Goal: Information Seeking & Learning: Find specific fact

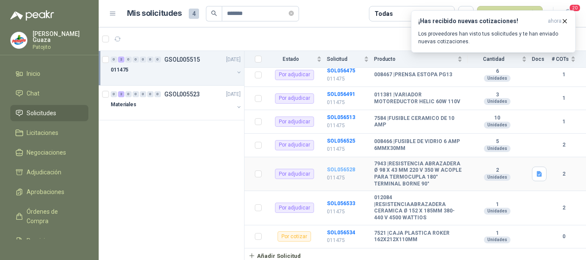
scroll to position [90, 0]
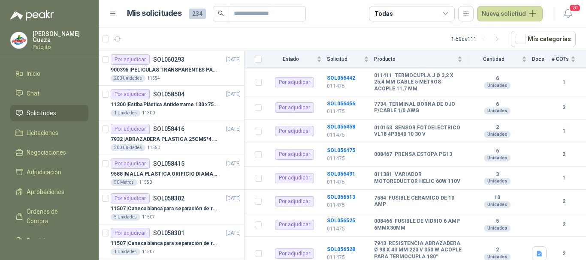
scroll to position [172, 0]
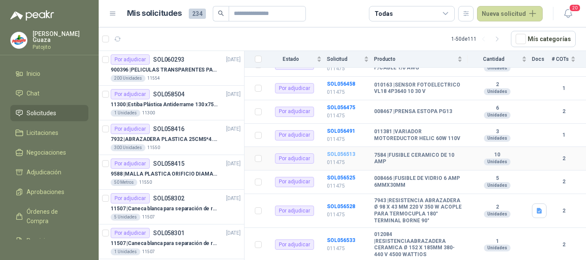
click at [346, 157] on b "SOL056513" at bounding box center [341, 154] width 28 height 6
click at [340, 157] on b "SOL056513" at bounding box center [341, 154] width 28 height 6
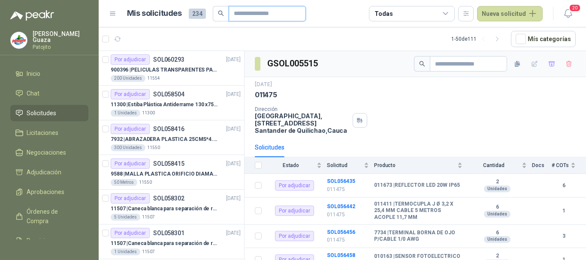
click at [279, 15] on input "text" at bounding box center [264, 13] width 60 height 15
type input "******"
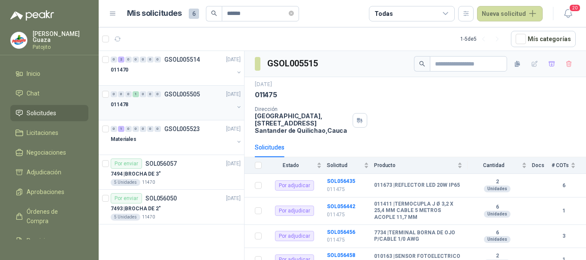
click at [179, 93] on p "GSOL005505" at bounding box center [182, 94] width 36 height 6
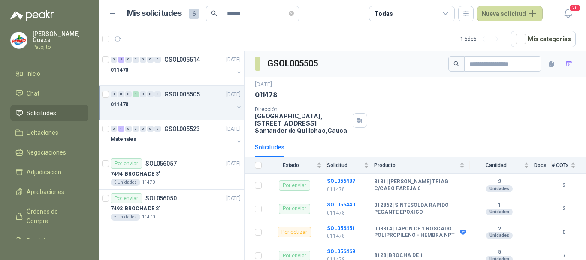
click at [296, 22] on header "Mis solicitudes 6 ****** Todas Nueva solicitud 20" at bounding box center [342, 13] width 487 height 27
click at [294, 11] on icon "close-circle" at bounding box center [291, 13] width 5 height 5
click at [281, 10] on input "text" at bounding box center [257, 13] width 60 height 15
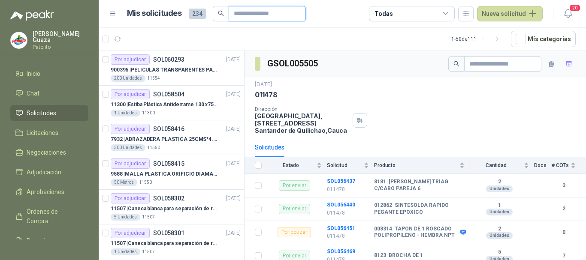
type input "*******"
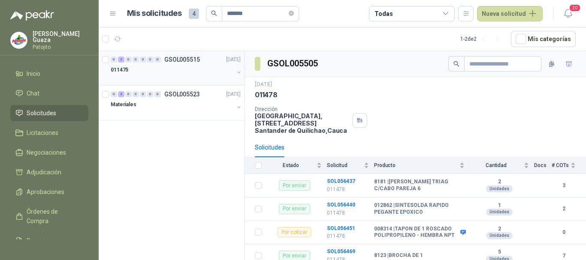
click at [172, 59] on p "GSOL005515" at bounding box center [182, 60] width 36 height 6
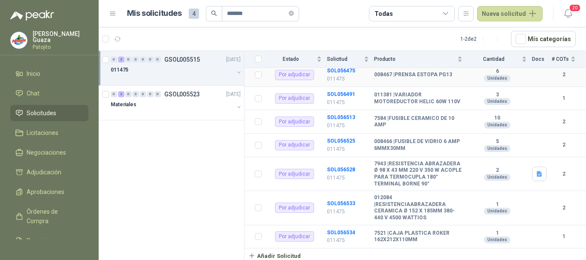
scroll to position [219, 0]
click at [344, 234] on b "SOL056534" at bounding box center [341, 233] width 28 height 6
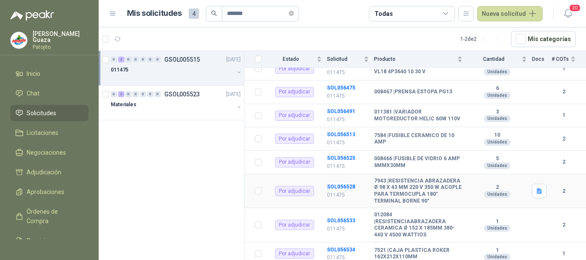
scroll to position [176, 0]
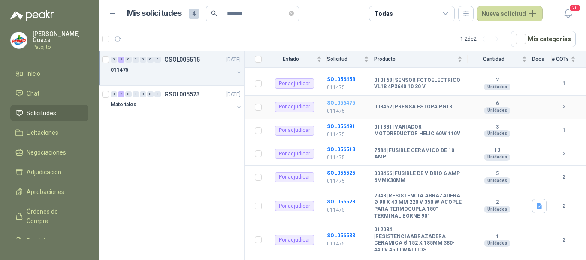
click at [339, 106] on b "SOL056475" at bounding box center [341, 103] width 28 height 6
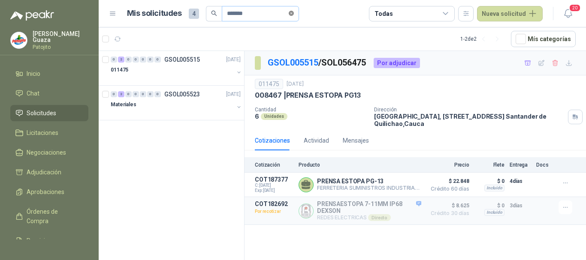
click at [294, 12] on icon "close-circle" at bounding box center [291, 13] width 5 height 5
click at [282, 12] on input "text" at bounding box center [257, 13] width 60 height 15
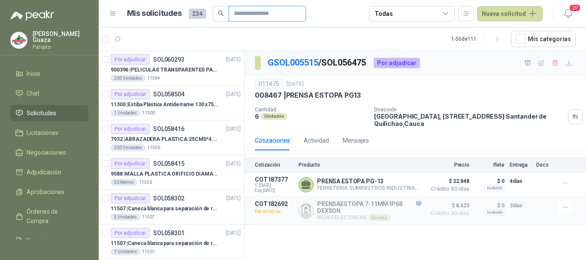
type input "*******"
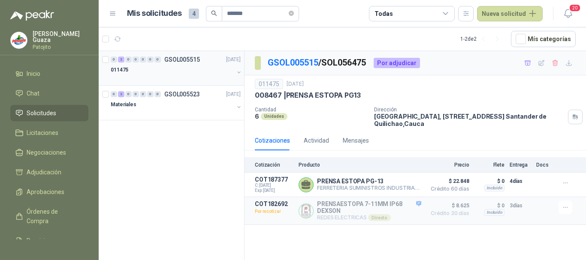
click at [194, 59] on p "GSOL005515" at bounding box center [182, 60] width 36 height 6
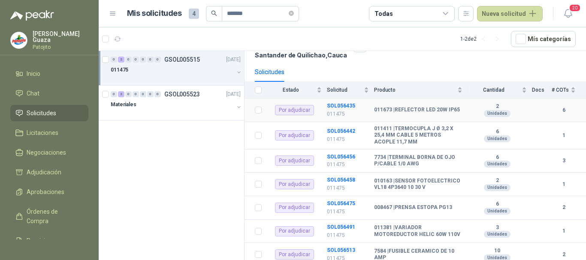
scroll to position [90, 0]
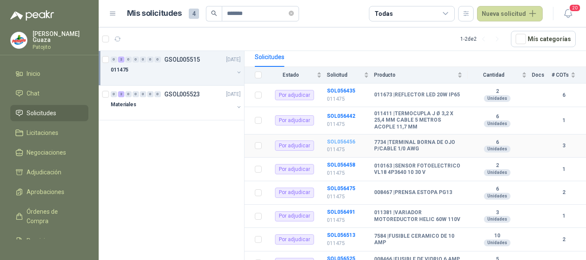
click at [335, 142] on b "SOL056456" at bounding box center [341, 142] width 28 height 6
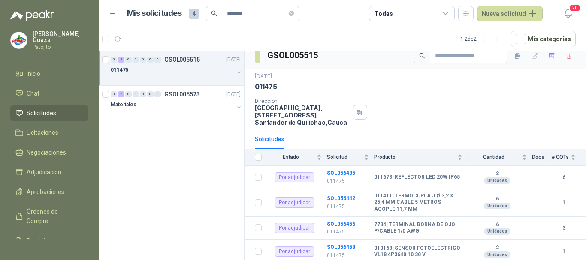
scroll to position [5, 0]
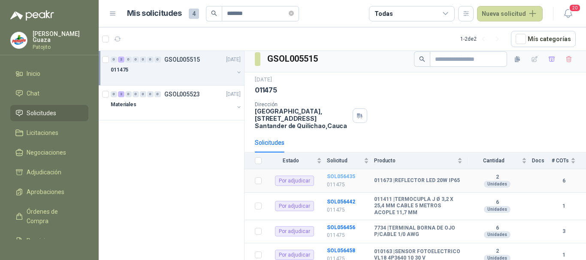
click at [347, 178] on b "SOL056435" at bounding box center [341, 177] width 28 height 6
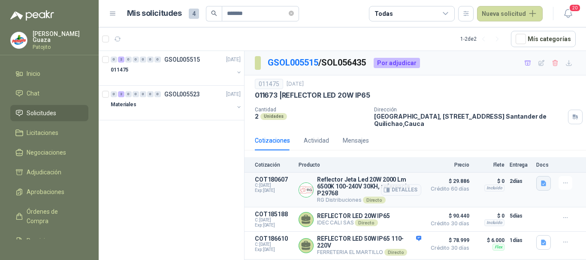
click at [540, 187] on button "button" at bounding box center [543, 183] width 15 height 15
click at [507, 167] on button "2.-FT-P29768.pdf" at bounding box center [511, 164] width 53 height 9
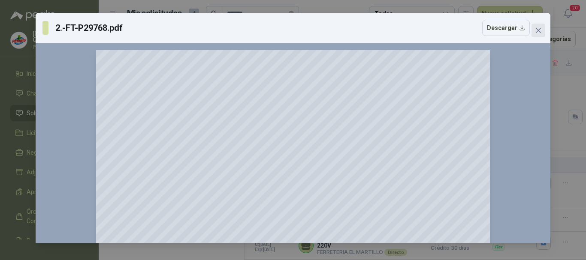
click at [534, 31] on span "Close" at bounding box center [538, 30] width 14 height 7
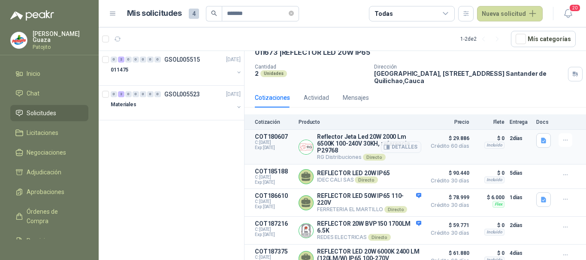
scroll to position [85, 0]
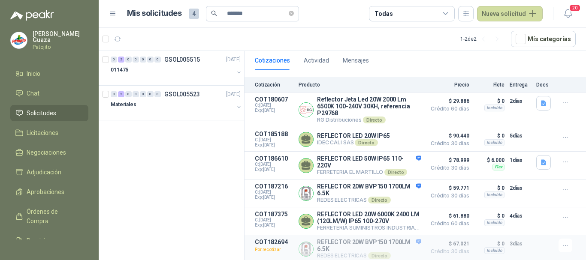
drag, startPoint x: 425, startPoint y: 81, endPoint x: 432, endPoint y: 62, distance: 21.0
click at [432, 62] on div "Cotizaciones Actividad Mensajes" at bounding box center [415, 61] width 321 height 20
drag, startPoint x: 537, startPoint y: 161, endPoint x: 523, endPoint y: 185, distance: 28.1
click at [541, 162] on icon "button" at bounding box center [543, 163] width 5 height 6
click at [524, 139] on button "1000860290.jpg" at bounding box center [513, 140] width 50 height 9
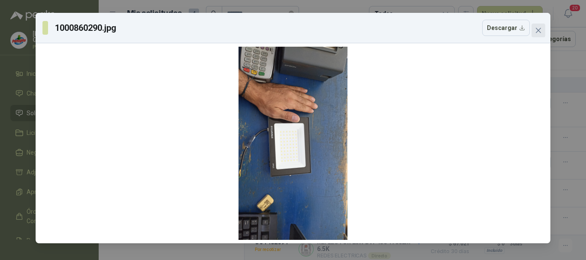
click at [535, 29] on icon "close" at bounding box center [538, 30] width 7 height 7
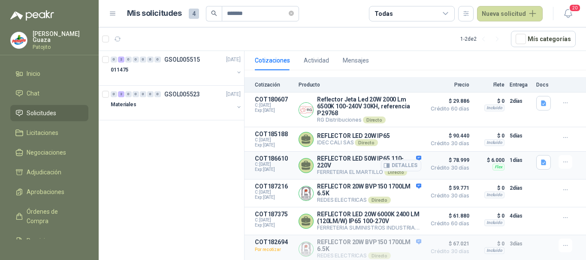
scroll to position [42, 0]
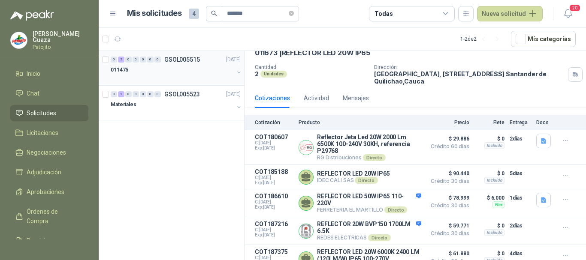
click at [170, 63] on div "0 2 0 0 0 0 0 GSOL005515 [DATE]" at bounding box center [177, 59] width 132 height 10
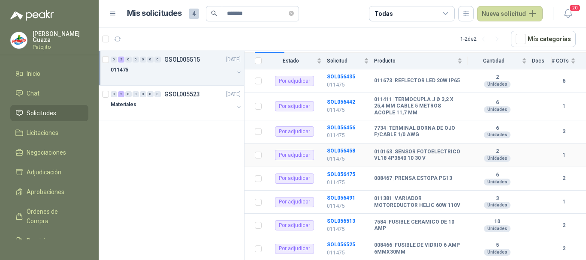
scroll to position [90, 0]
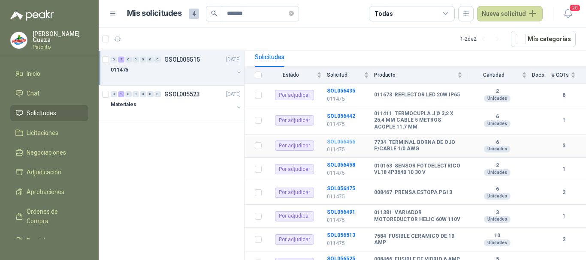
click at [338, 142] on b "SOL056456" at bounding box center [341, 142] width 28 height 6
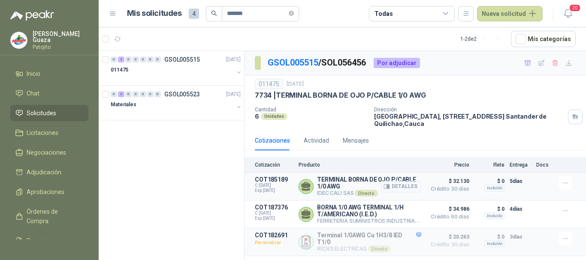
click at [419, 184] on button "Detalles" at bounding box center [401, 187] width 40 height 12
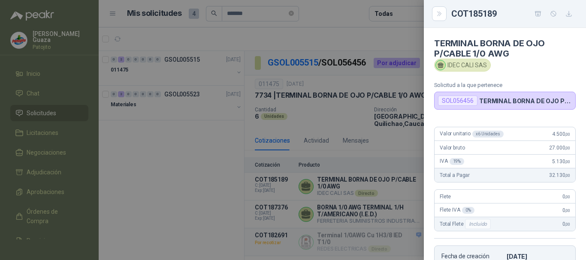
click at [391, 167] on div at bounding box center [293, 130] width 586 height 260
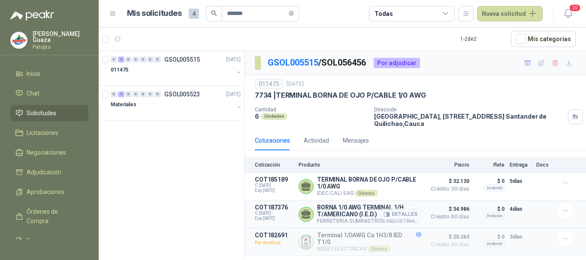
click at [412, 212] on button "Detalles" at bounding box center [401, 215] width 40 height 12
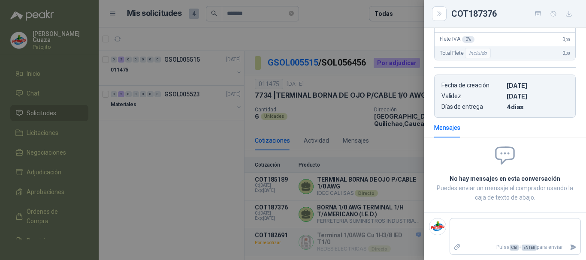
scroll to position [49, 0]
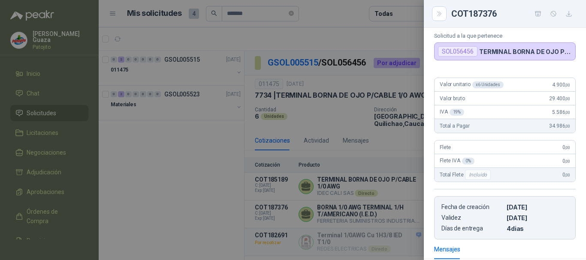
click at [397, 171] on div at bounding box center [293, 130] width 586 height 260
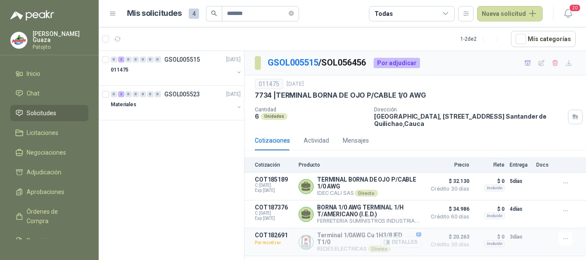
click at [412, 243] on button "Detalles" at bounding box center [401, 243] width 40 height 12
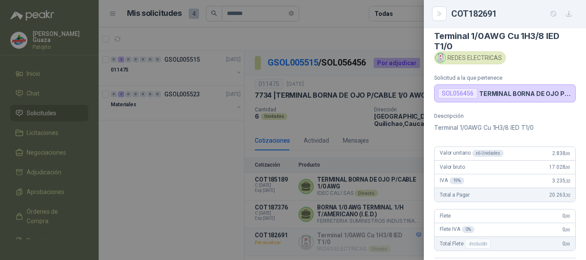
scroll to position [0, 0]
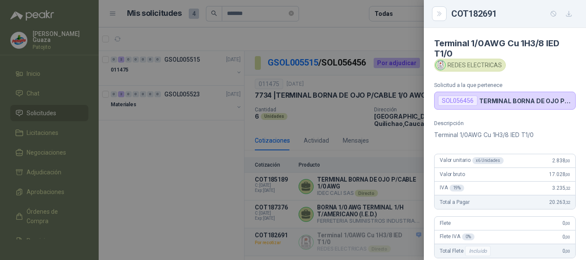
click at [377, 160] on div at bounding box center [293, 130] width 586 height 260
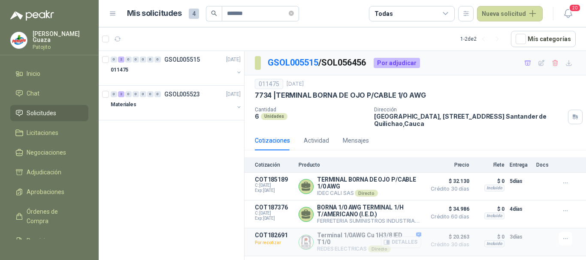
click at [389, 244] on icon "button" at bounding box center [388, 242] width 2 height 3
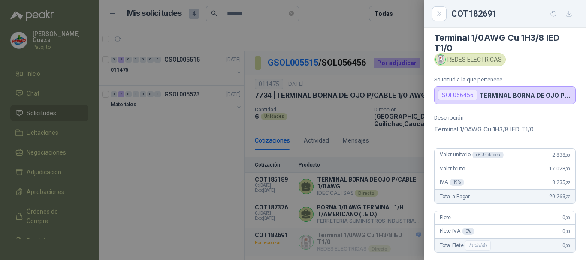
scroll to position [0, 0]
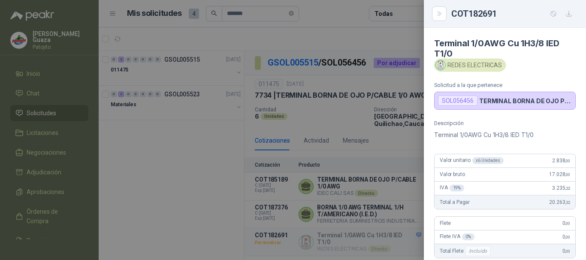
click at [357, 117] on div at bounding box center [293, 130] width 586 height 260
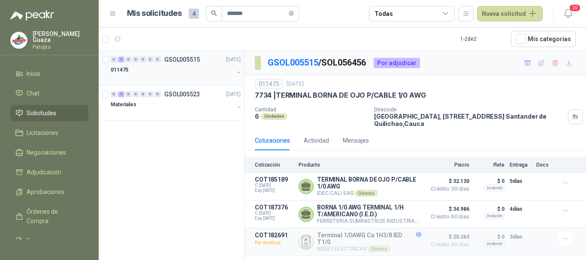
click at [186, 57] on p "GSOL005515" at bounding box center [182, 60] width 36 height 6
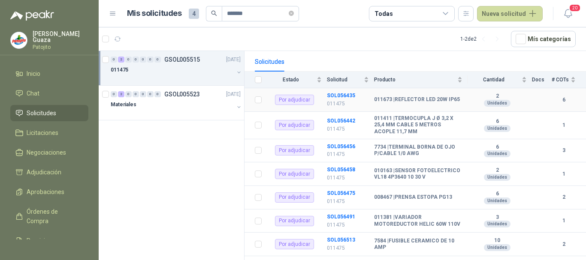
scroll to position [129, 0]
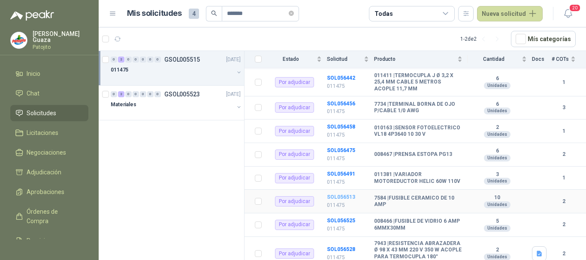
click at [338, 199] on b "SOL056513" at bounding box center [341, 197] width 28 height 6
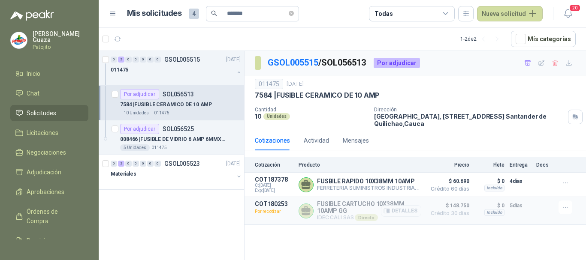
click at [400, 212] on button "Detalles" at bounding box center [401, 211] width 40 height 12
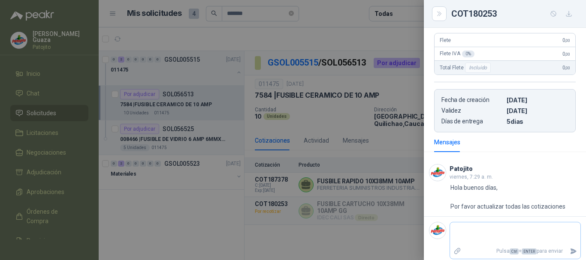
scroll to position [161, 0]
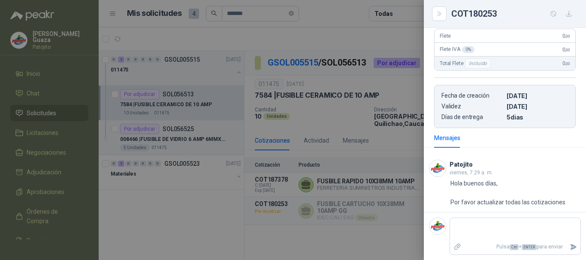
click at [363, 143] on div at bounding box center [293, 130] width 586 height 260
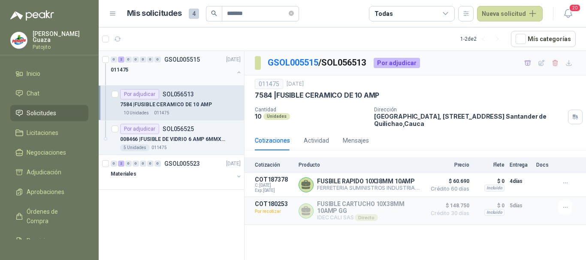
click at [169, 61] on p "GSOL005515" at bounding box center [182, 60] width 36 height 6
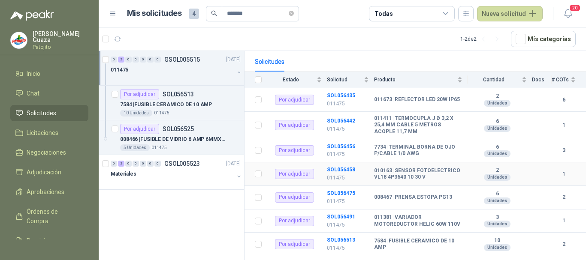
scroll to position [129, 0]
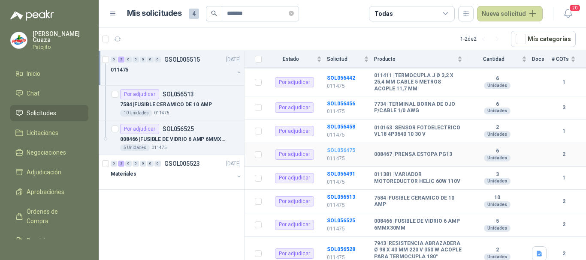
click at [336, 154] on b "SOL056475" at bounding box center [341, 151] width 28 height 6
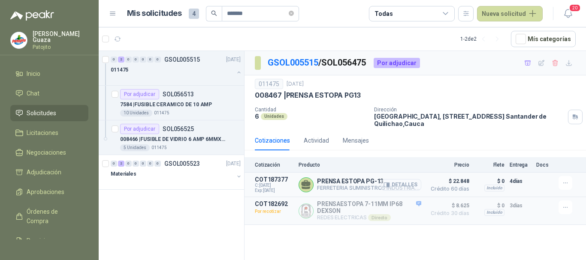
click at [414, 185] on button "Detalles" at bounding box center [401, 185] width 40 height 12
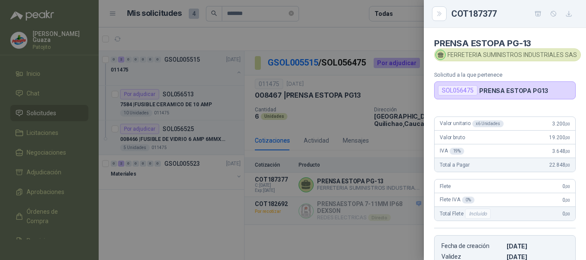
click at [362, 166] on div at bounding box center [293, 130] width 586 height 260
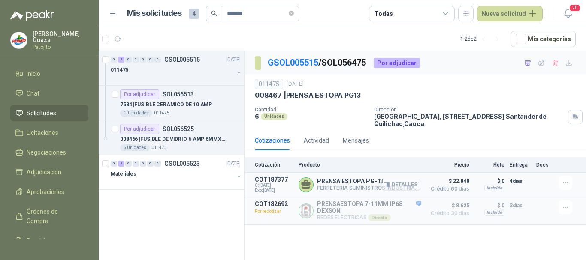
click at [400, 187] on button "Detalles" at bounding box center [401, 185] width 40 height 12
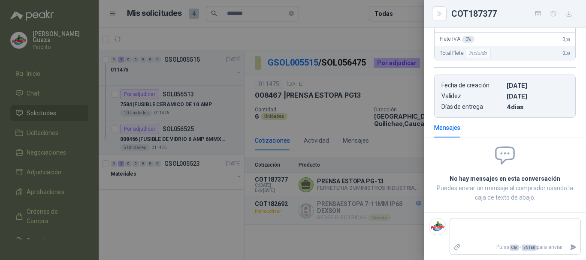
scroll to position [0, 0]
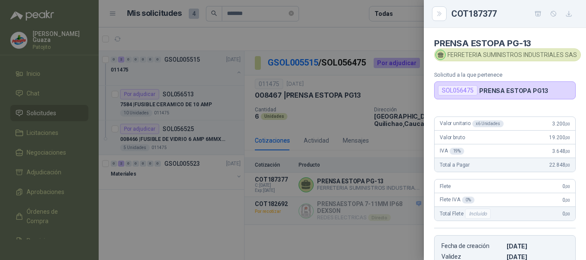
click at [375, 163] on div at bounding box center [293, 130] width 586 height 260
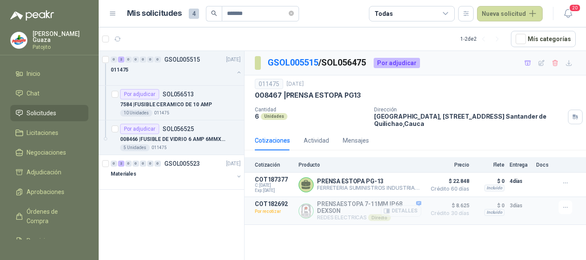
click at [389, 212] on icon "button" at bounding box center [387, 211] width 6 height 4
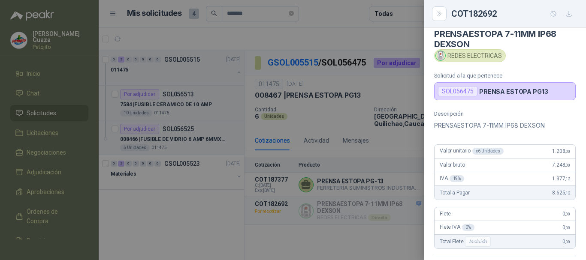
scroll to position [0, 0]
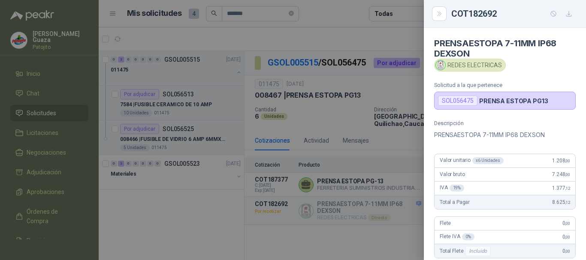
click at [395, 161] on div at bounding box center [293, 130] width 586 height 260
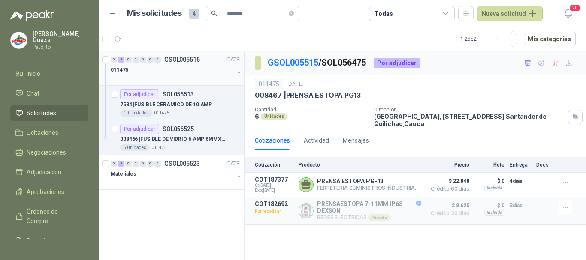
click at [174, 68] on div "011475" at bounding box center [172, 70] width 123 height 10
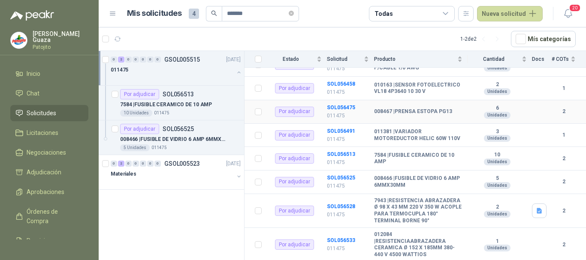
scroll to position [214, 0]
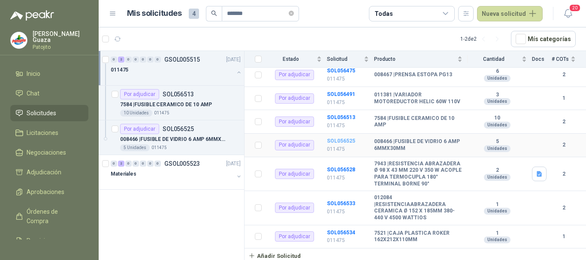
click at [350, 138] on b "SOL056525" at bounding box center [341, 141] width 28 height 6
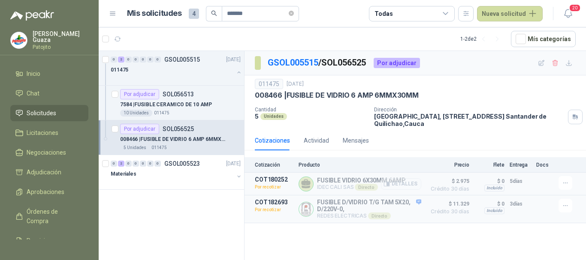
click at [388, 186] on icon "button" at bounding box center [387, 184] width 6 height 4
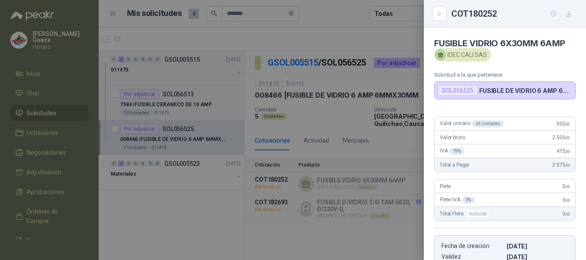
click at [390, 118] on div at bounding box center [293, 130] width 586 height 260
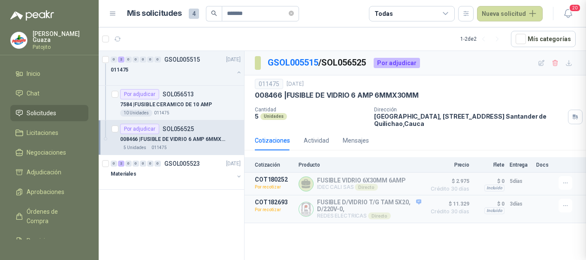
scroll to position [151, 0]
click at [211, 55] on div "0 2 0 0 0 0 0 GSOL005515 [DATE]" at bounding box center [177, 59] width 132 height 10
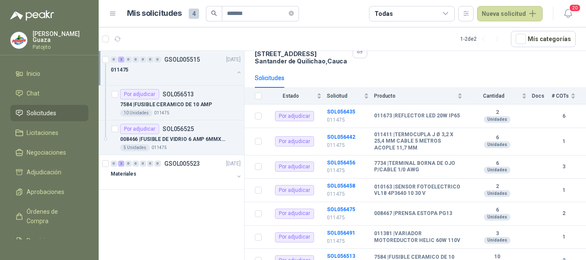
scroll to position [86, 0]
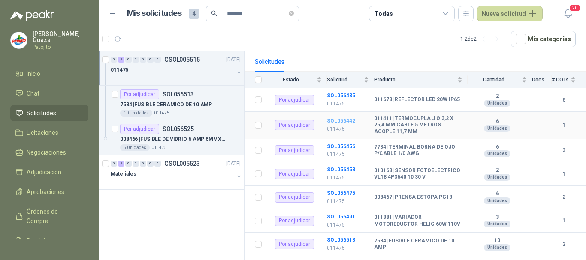
click at [348, 119] on b "SOL056442" at bounding box center [341, 121] width 28 height 6
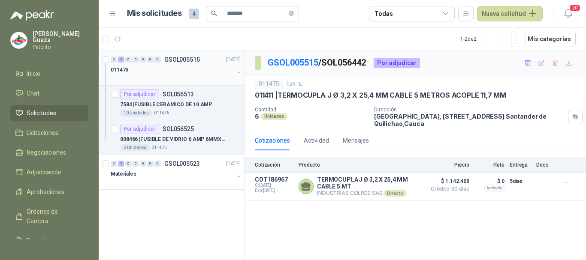
click at [175, 64] on div "0 2 0 0 0 0 0 GSOL005515 [DATE]" at bounding box center [177, 59] width 132 height 10
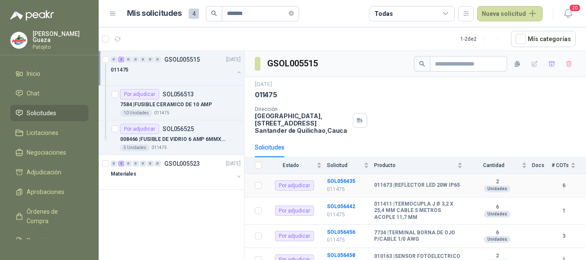
scroll to position [43, 0]
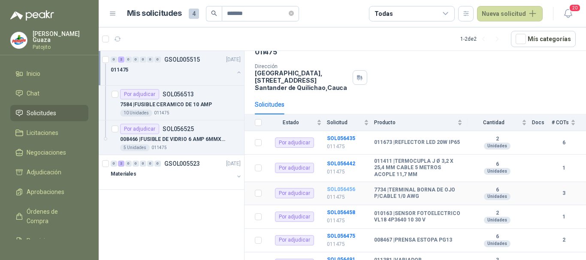
click at [332, 187] on b "SOL056456" at bounding box center [341, 190] width 28 height 6
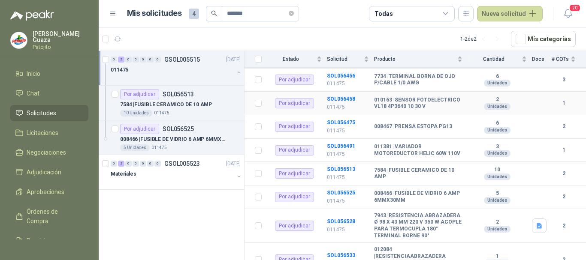
scroll to position [172, 0]
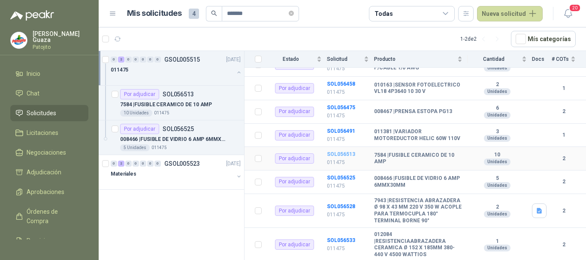
click at [334, 157] on b "SOL056513" at bounding box center [341, 154] width 28 height 6
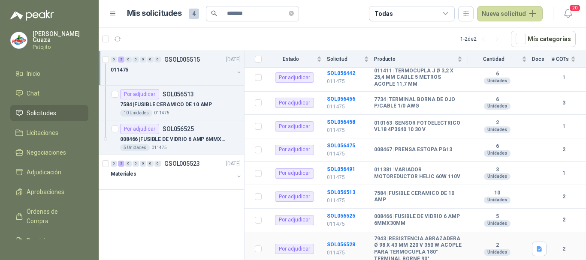
scroll to position [219, 0]
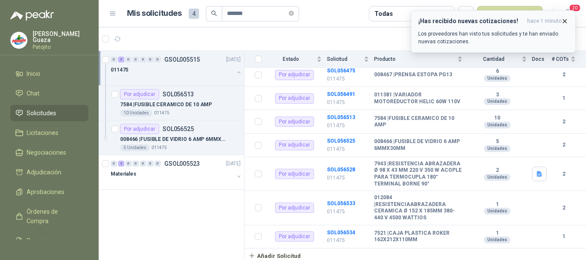
click at [564, 18] on icon "button" at bounding box center [564, 21] width 7 height 7
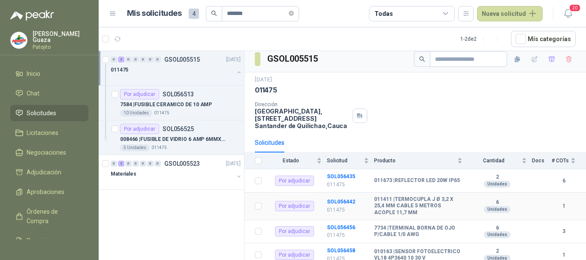
scroll to position [0, 0]
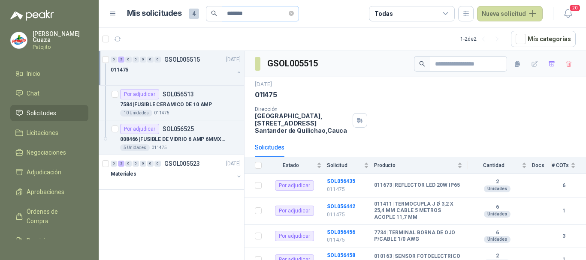
click at [292, 14] on span "*******" at bounding box center [260, 13] width 77 height 15
click at [294, 16] on span at bounding box center [291, 13] width 5 height 8
click at [254, 13] on input "text" at bounding box center [257, 13] width 60 height 15
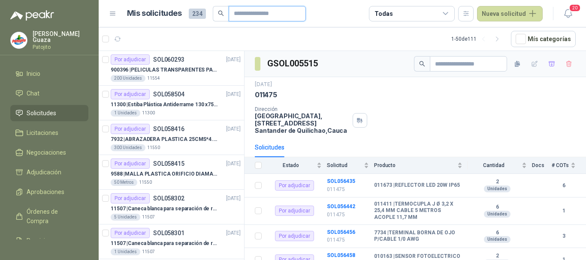
type input "*******"
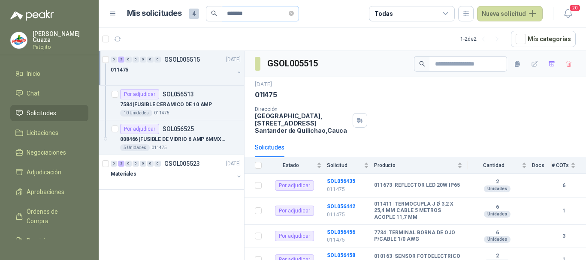
click at [292, 14] on span "*******" at bounding box center [260, 13] width 77 height 15
click at [293, 15] on icon "close-circle" at bounding box center [291, 13] width 5 height 5
click at [281, 15] on input "text" at bounding box center [257, 13] width 60 height 15
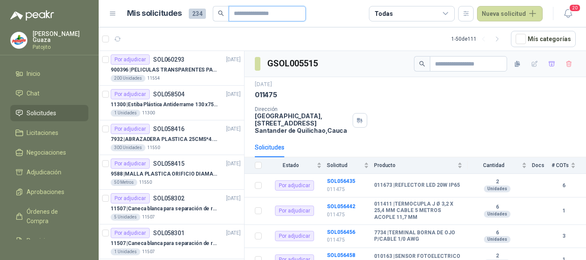
type input "****"
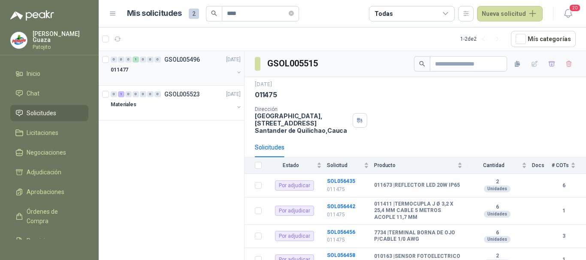
click at [191, 57] on p "GSOL005496" at bounding box center [182, 60] width 36 height 6
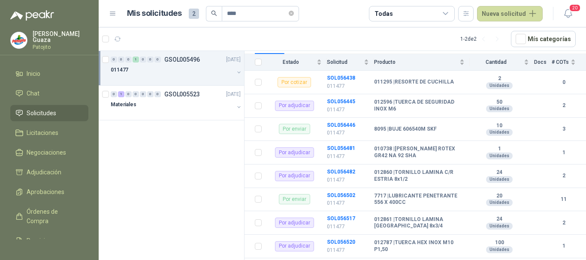
scroll to position [113, 0]
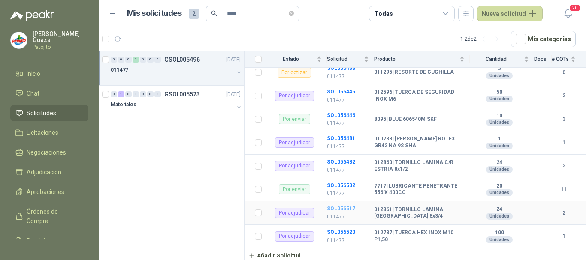
click at [351, 206] on b "SOL056517" at bounding box center [341, 209] width 28 height 6
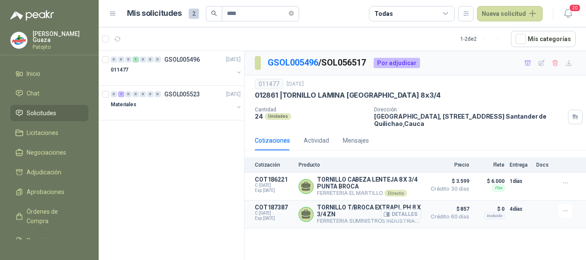
click at [405, 217] on button "Detalles" at bounding box center [401, 215] width 40 height 12
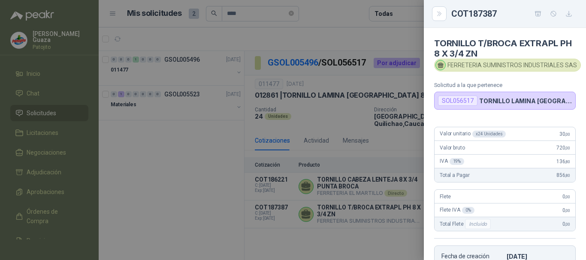
click at [376, 155] on div at bounding box center [293, 130] width 586 height 260
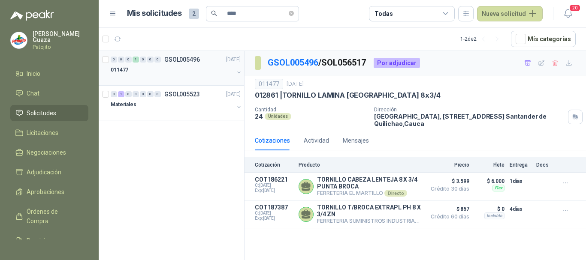
click at [175, 55] on div "0 0 0 1 0 0 0 GSOL005496 [DATE]" at bounding box center [177, 59] width 132 height 10
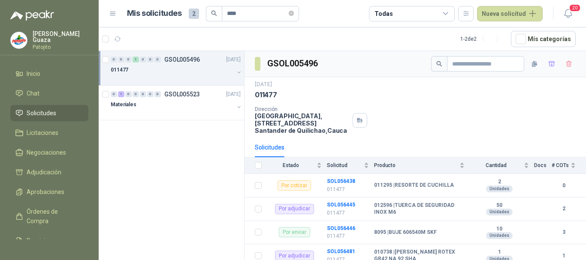
scroll to position [43, 0]
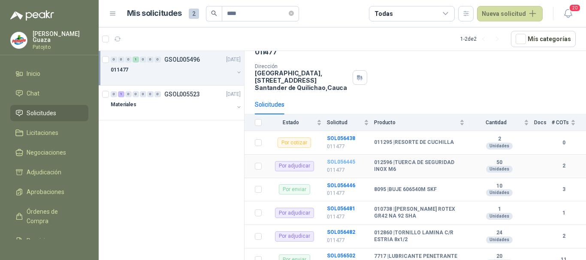
click at [331, 160] on b "SOL056445" at bounding box center [341, 162] width 28 height 6
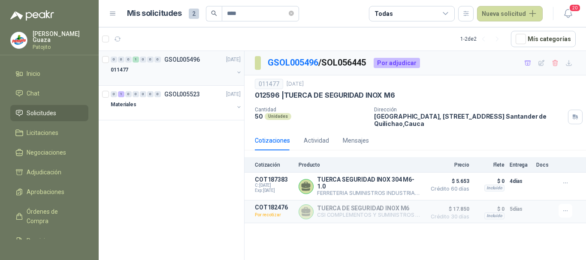
click at [185, 58] on p "GSOL005496" at bounding box center [182, 60] width 36 height 6
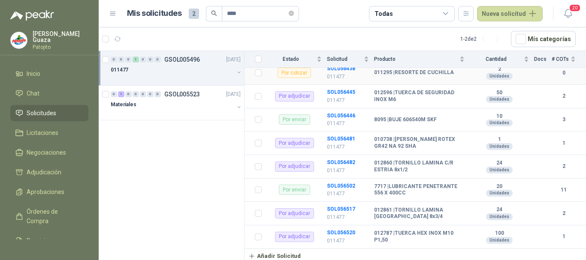
scroll to position [113, 0]
click at [336, 160] on b "SOL056482" at bounding box center [341, 162] width 28 height 6
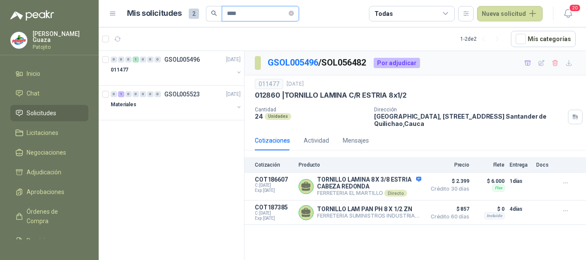
click at [283, 13] on input "****" at bounding box center [257, 13] width 60 height 15
click at [294, 12] on icon "close-circle" at bounding box center [291, 13] width 5 height 5
click at [269, 12] on input "text" at bounding box center [257, 13] width 60 height 15
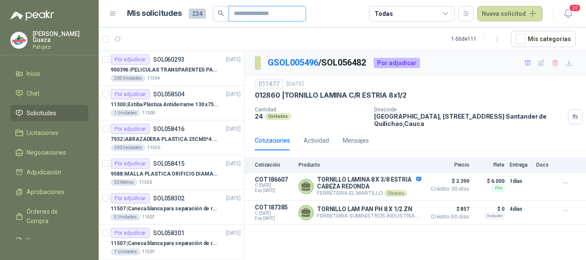
type input "*******"
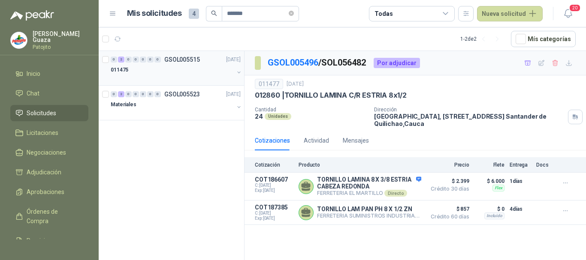
click at [176, 57] on p "GSOL005515" at bounding box center [182, 60] width 36 height 6
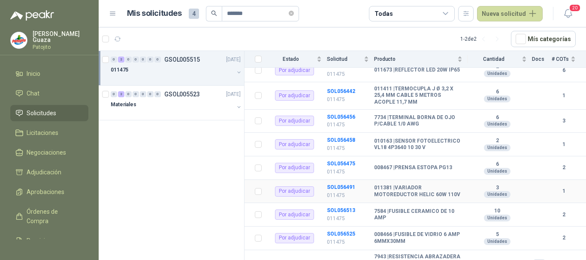
scroll to position [129, 0]
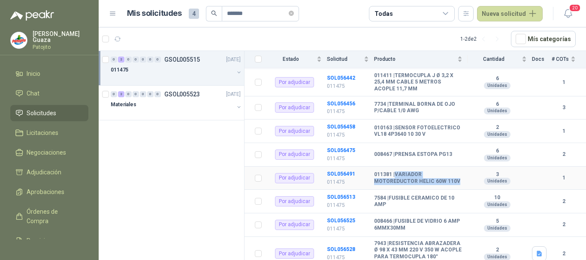
drag, startPoint x: 397, startPoint y: 178, endPoint x: 455, endPoint y: 186, distance: 59.3
click at [455, 186] on td "011381 | VARIADOR MOTOREDUCTOR HELIC 60W 110V" at bounding box center [420, 179] width 93 height 24
drag, startPoint x: 340, startPoint y: 178, endPoint x: 365, endPoint y: 217, distance: 47.2
click at [340, 177] on b "SOL056491" at bounding box center [341, 174] width 28 height 6
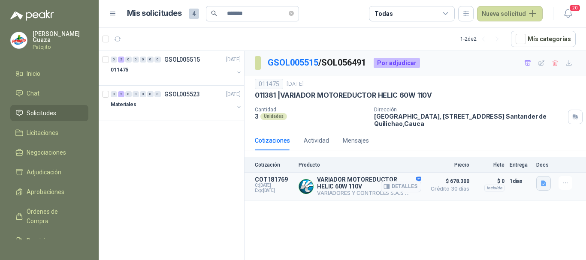
click at [546, 185] on icon "button" at bounding box center [543, 183] width 7 height 7
click at [528, 166] on button "25720.pdf" at bounding box center [527, 164] width 36 height 9
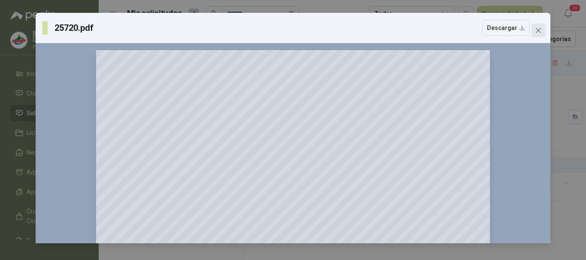
click at [540, 26] on button "Close" at bounding box center [538, 31] width 14 height 14
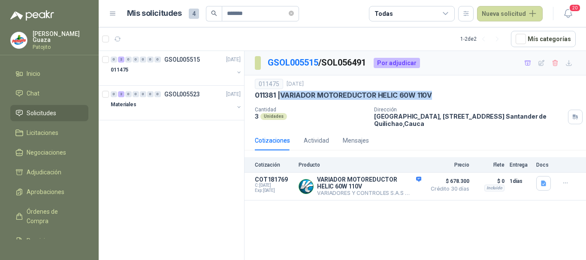
drag, startPoint x: 284, startPoint y: 96, endPoint x: 432, endPoint y: 94, distance: 148.0
click at [432, 94] on p "011381 | VARIADOR MOTOREDUCTOR HELIC 60W 110V" at bounding box center [343, 95] width 177 height 9
copy p "VARIADOR MOTOREDUCTOR HELIC 60W 110V"
